Goal: Entertainment & Leisure: Consume media (video, audio)

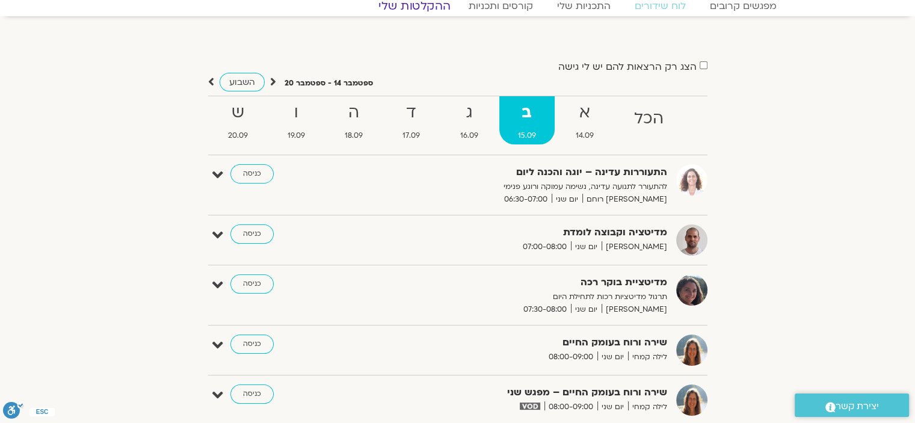
scroll to position [51, 0]
click at [417, 0] on link "ההקלטות שלי" at bounding box center [414, 5] width 101 height 14
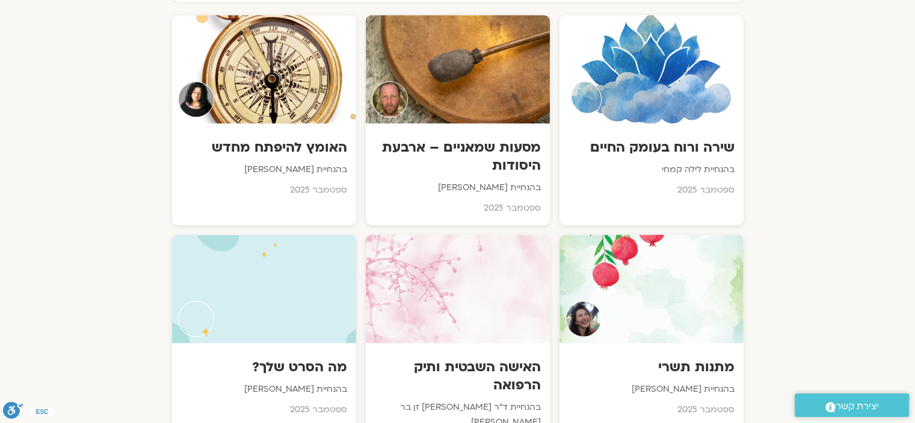
scroll to position [702, 0]
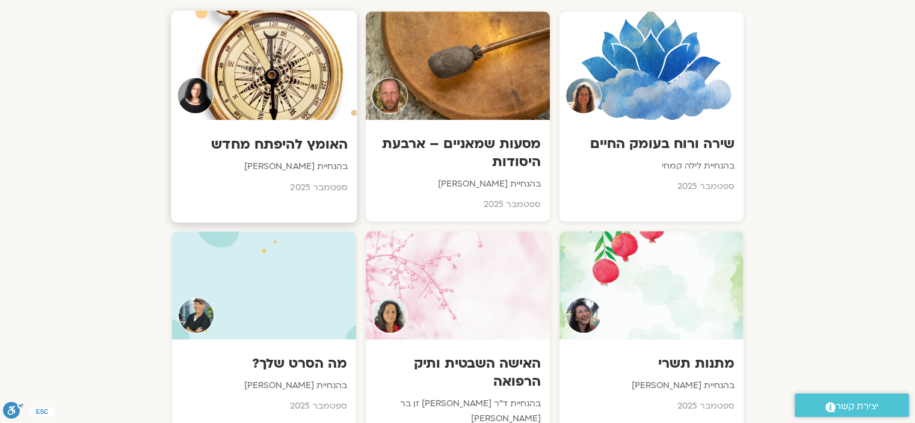
click at [285, 94] on div at bounding box center [264, 64] width 186 height 109
